Goal: Task Accomplishment & Management: Complete application form

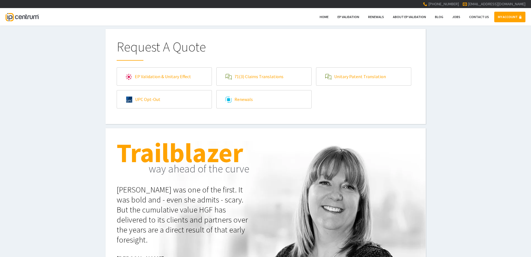
click at [229, 74] on span at bounding box center [229, 77] width 6 height 6
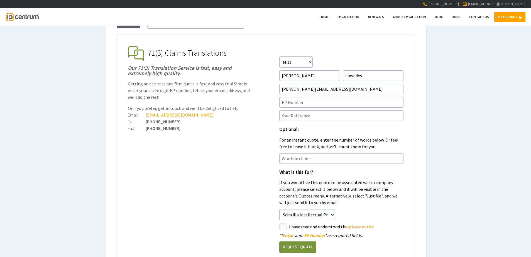
scroll to position [56, 0]
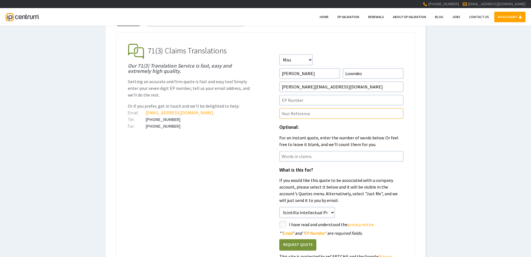
click at [320, 112] on input"] "text" at bounding box center [341, 113] width 124 height 11
paste input"] "P124561.EP.01"
type input"] "P124561.EP.01"
click at [299, 104] on input"] "text" at bounding box center [341, 100] width 124 height 11
paste input"] "24152617.7"
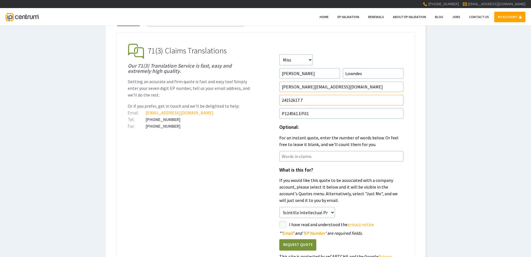
type input"] "24152617.7"
click at [265, 166] on ul "EP Validation & Unitary Effect IP Centrum makes European Patent Validation and …" at bounding box center [266, 184] width 298 height 303
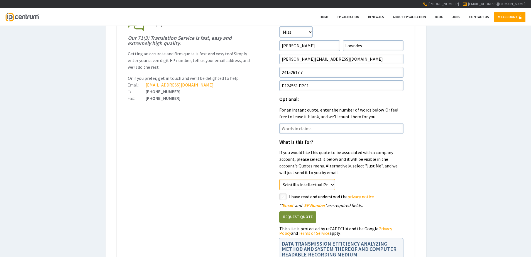
click at [321, 185] on select"] "Just Me Scintilla Intellectual Property Ltd" at bounding box center [307, 184] width 56 height 11
click at [357, 180] on div "On Behalf Of Just Me Scintilla Intellectual Property Ltd" at bounding box center [341, 184] width 124 height 11
click at [284, 195] on input"] "checkbox" at bounding box center [283, 197] width 7 height 7
checkbox input"] "true"
click at [296, 218] on button "Request Quote" at bounding box center [297, 217] width 37 height 11
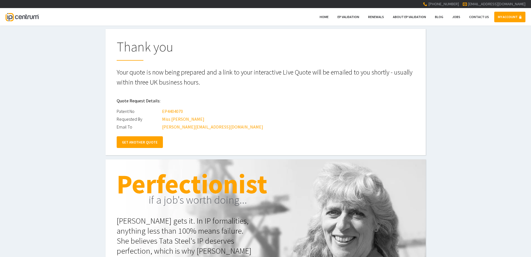
click at [146, 141] on link "GET ANOTHER QUOTE" at bounding box center [140, 142] width 46 height 12
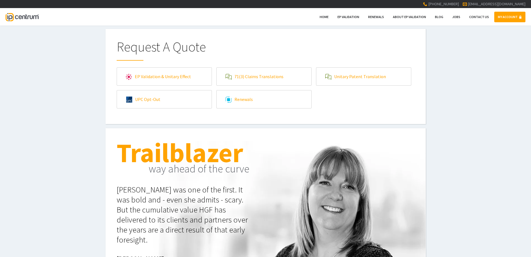
click at [356, 72] on link "Unitary Patent Translation" at bounding box center [363, 77] width 95 height 18
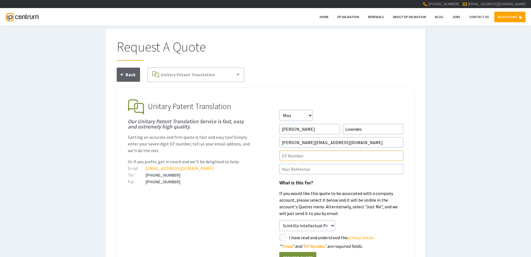
click at [307, 157] on input"] "text" at bounding box center [341, 156] width 124 height 11
paste input"] "24152617.7"
type input"] "24152617.7"
click at [300, 171] on input"] "text" at bounding box center [341, 169] width 124 height 11
paste input"] "P124561.EP.01"
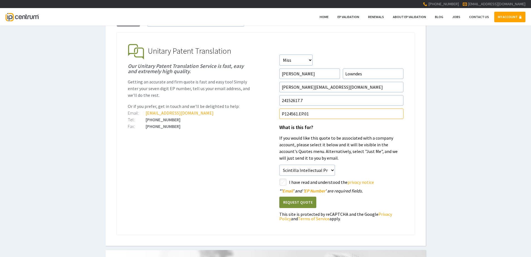
scroll to position [56, 0]
type input"] "P124561.EP.01"
click at [285, 184] on input"] "checkbox" at bounding box center [283, 182] width 7 height 7
checkbox input"] "true"
click at [297, 201] on button "Request Quote" at bounding box center [297, 202] width 37 height 11
